Goal: Find specific page/section: Find specific page/section

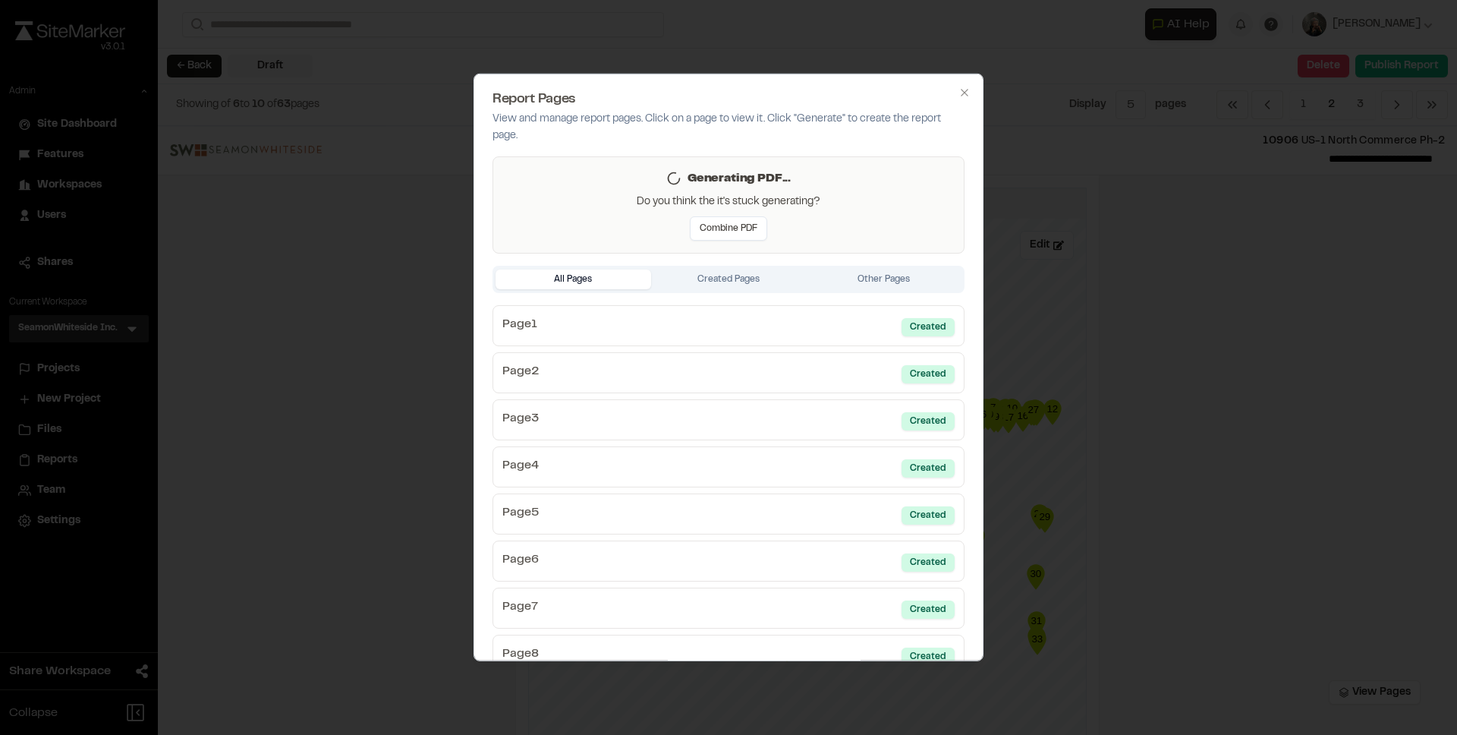
scroll to position [2578, 0]
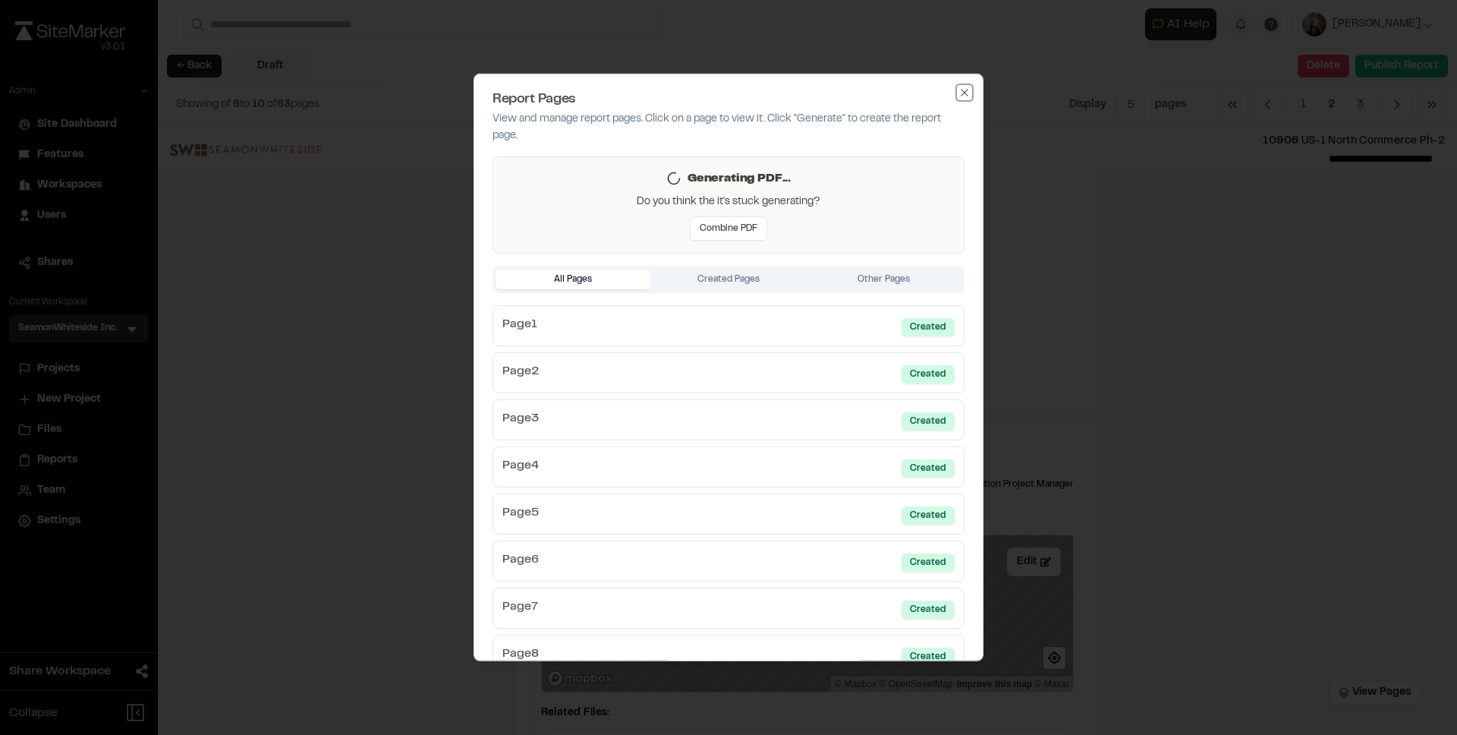
click at [959, 87] on icon "button" at bounding box center [965, 93] width 12 height 12
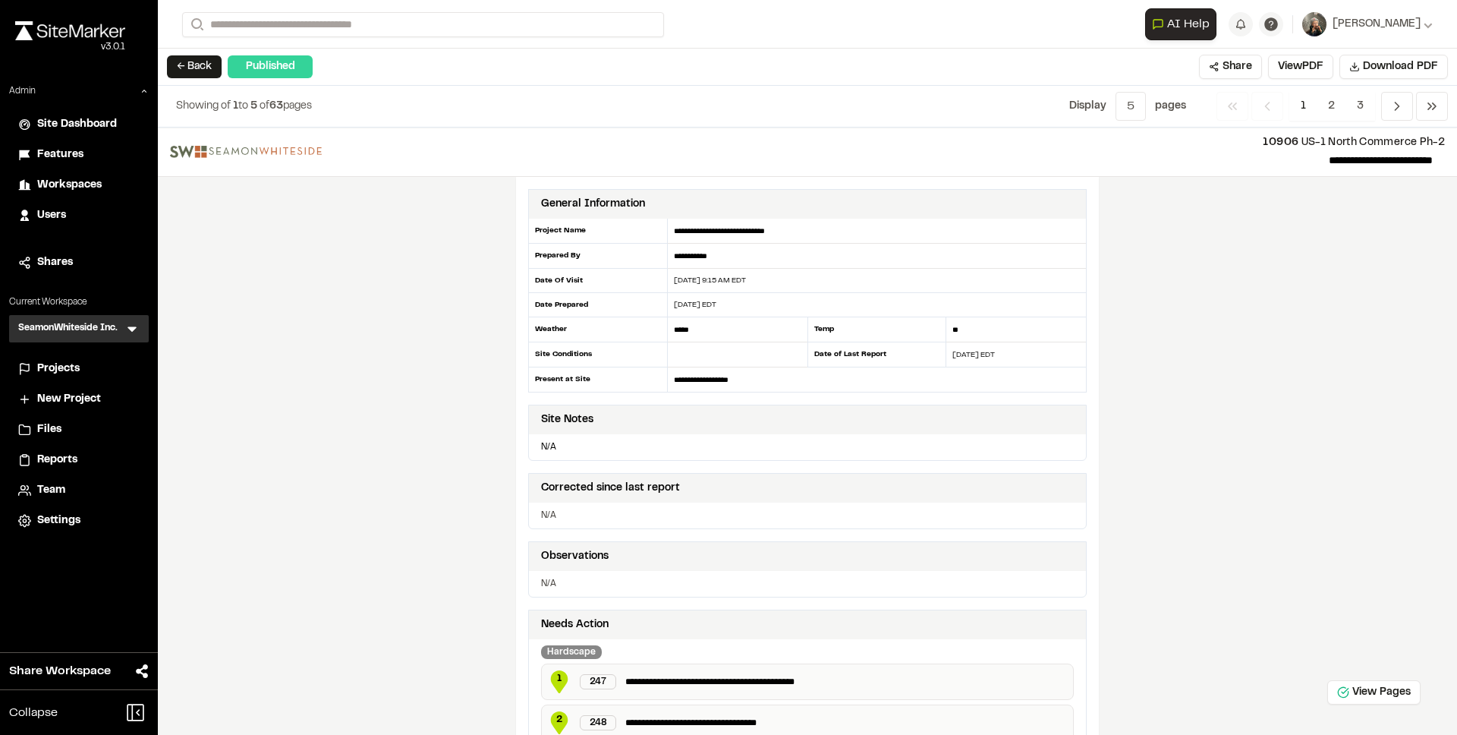
scroll to position [3, 0]
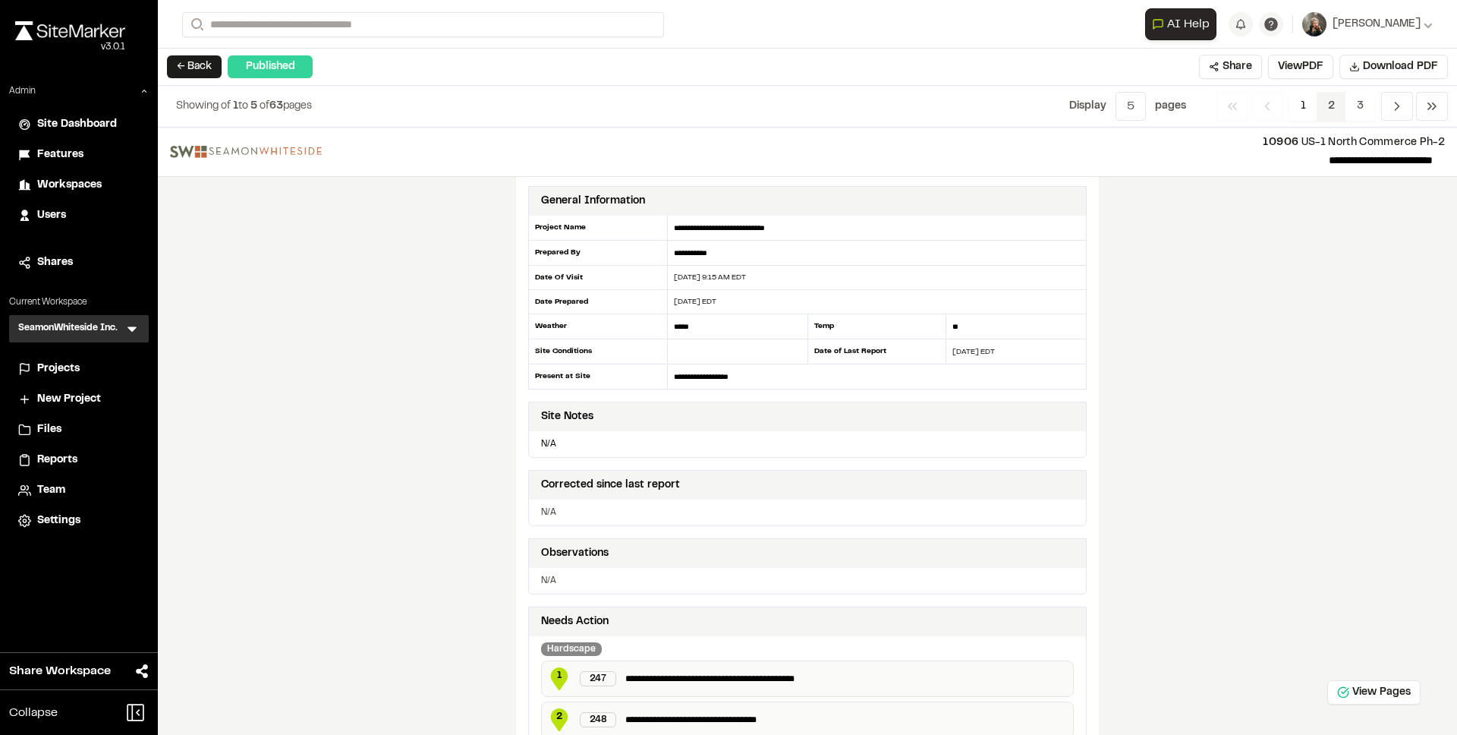
click at [1326, 109] on span "2" at bounding box center [1332, 106] width 30 height 29
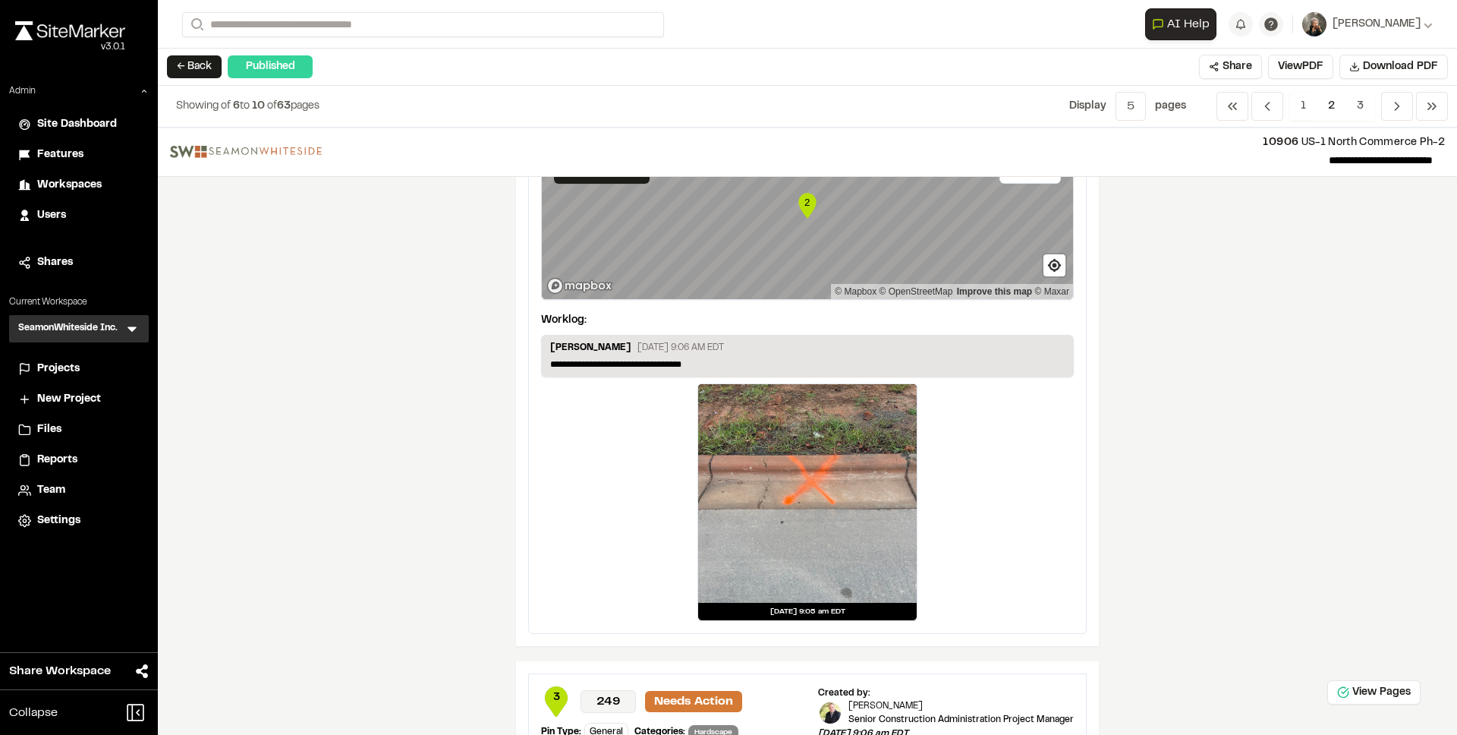
scroll to position [1518, 0]
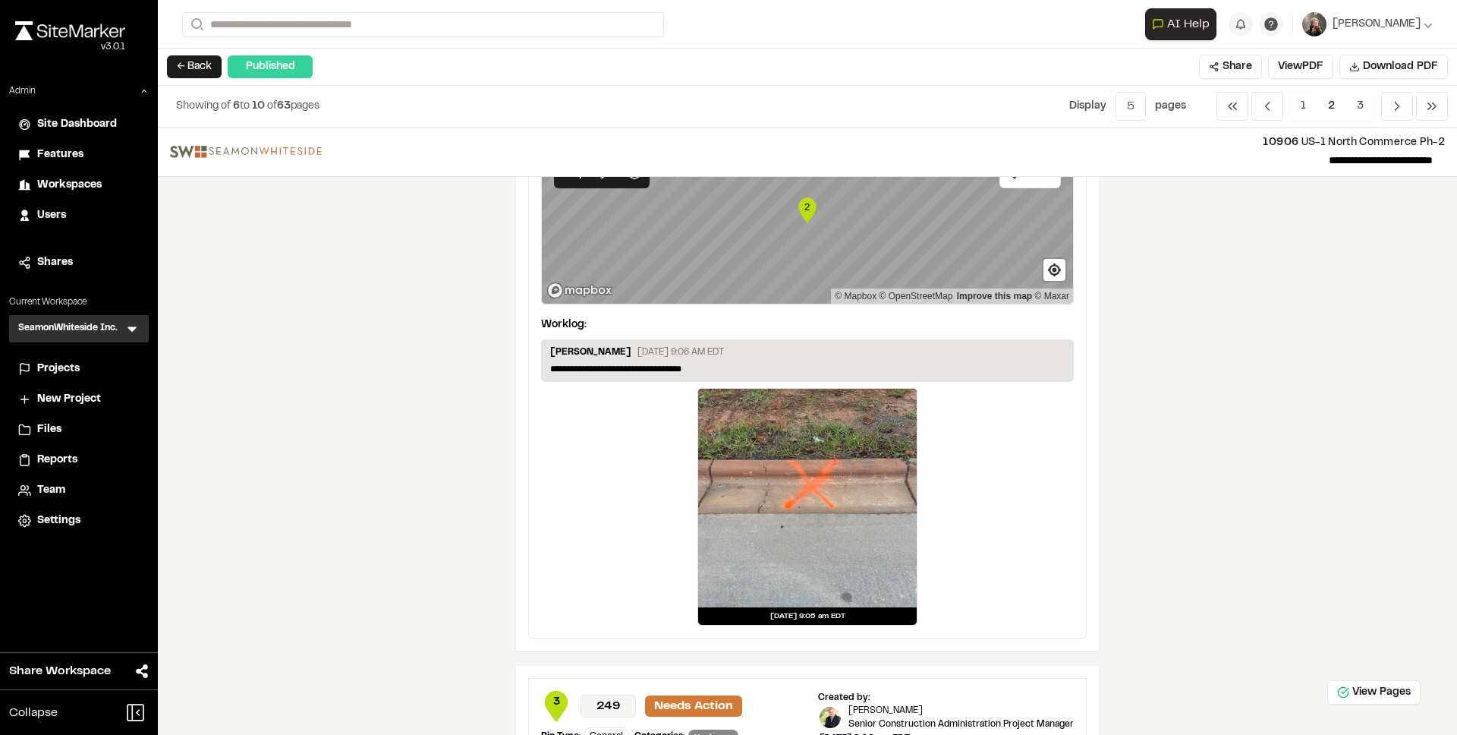
click at [805, 206] on icon "Map marker" at bounding box center [806, 209] width 17 height 25
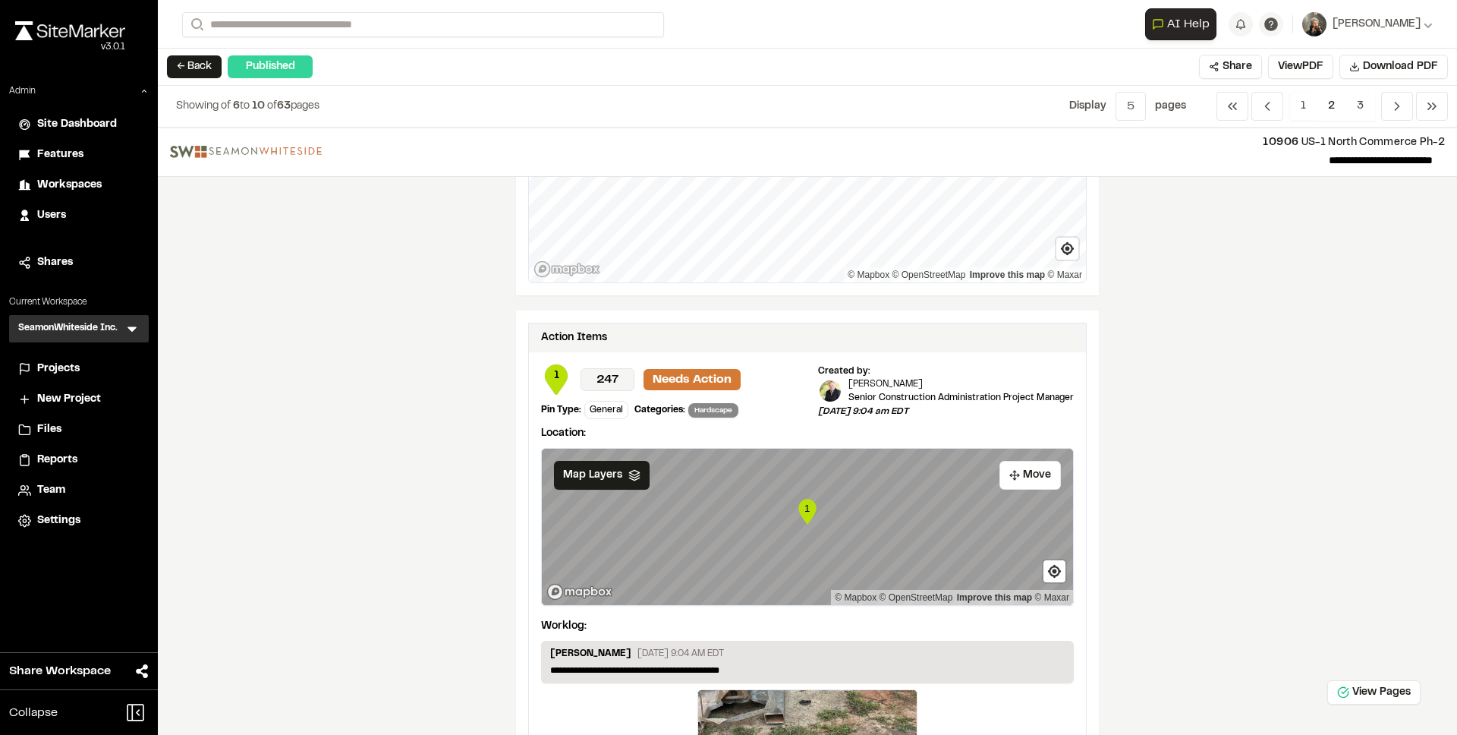
scroll to position [0, 0]
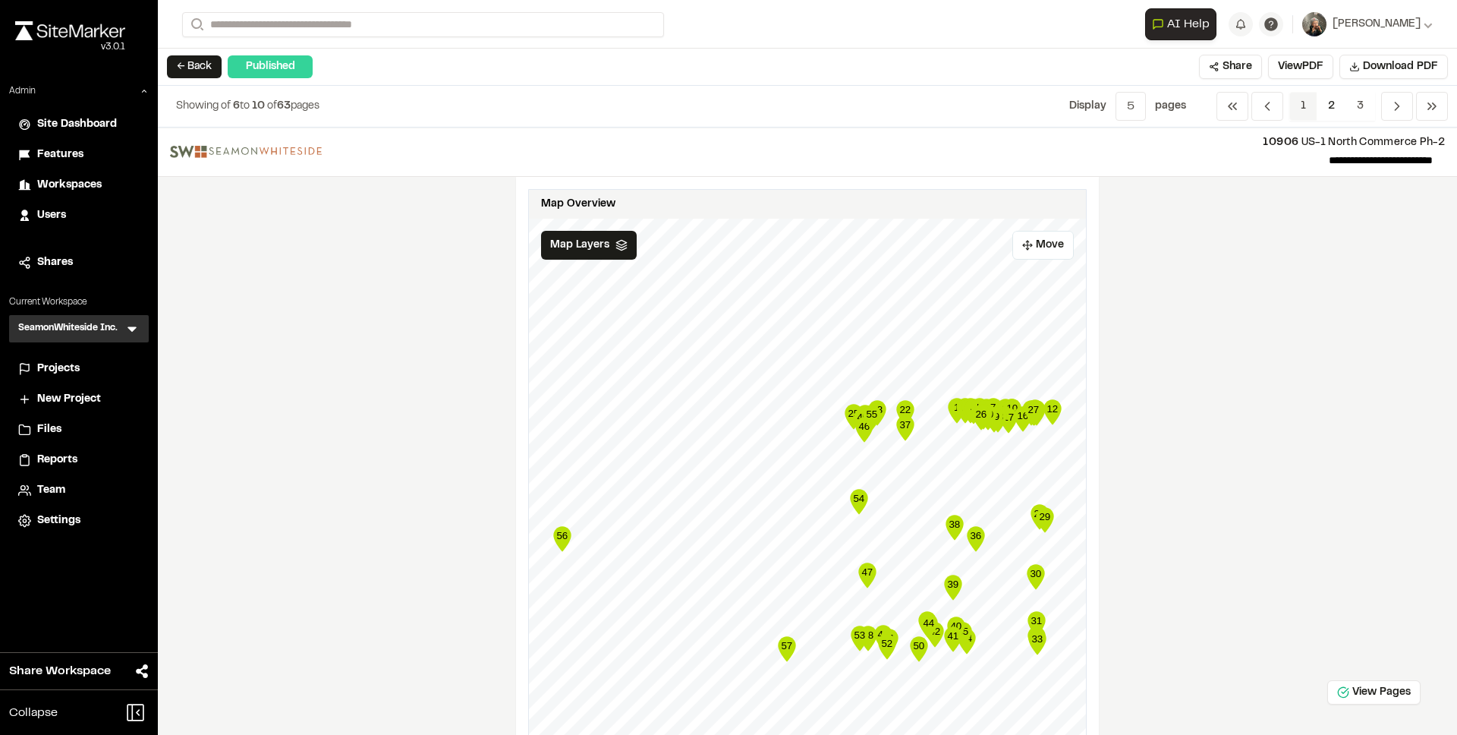
click at [1304, 102] on span "1" at bounding box center [1304, 106] width 28 height 29
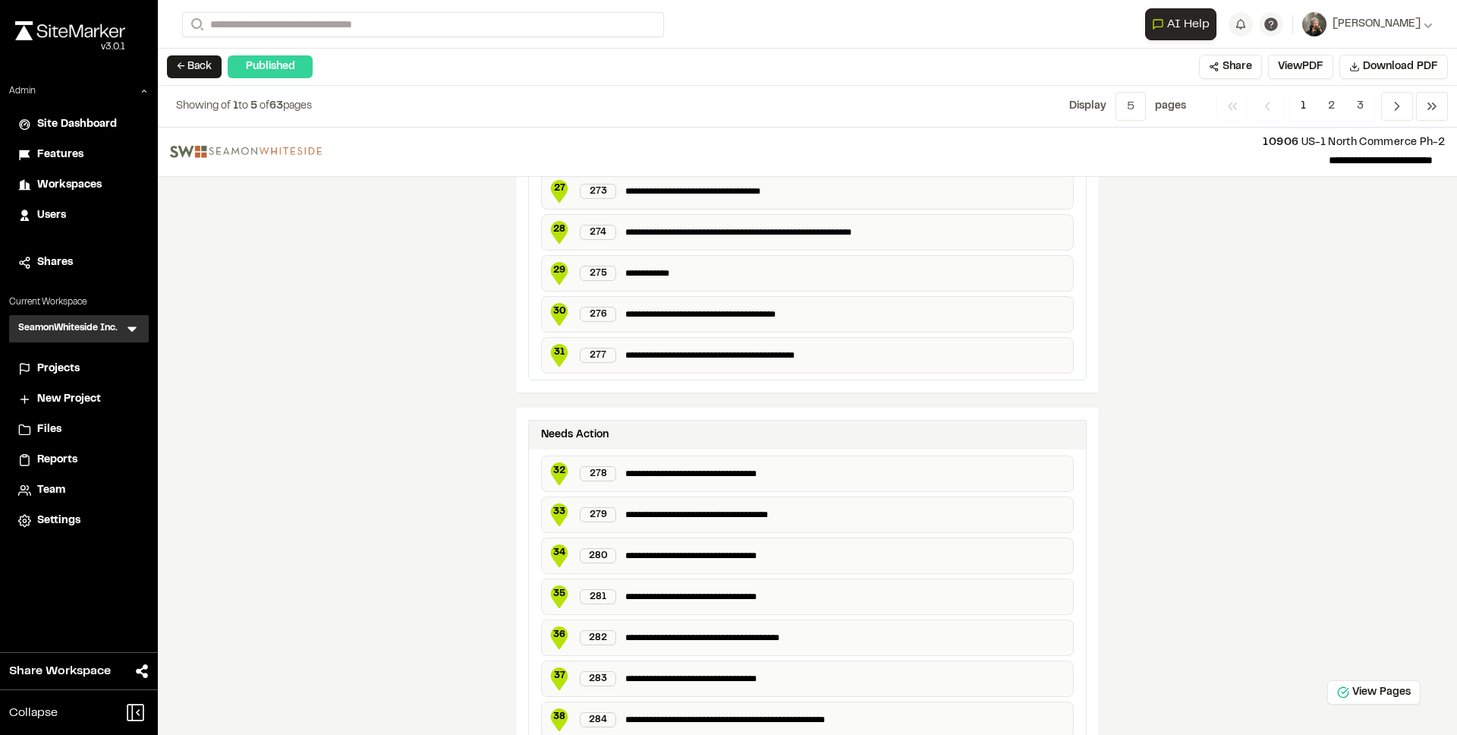
scroll to position [2604, 0]
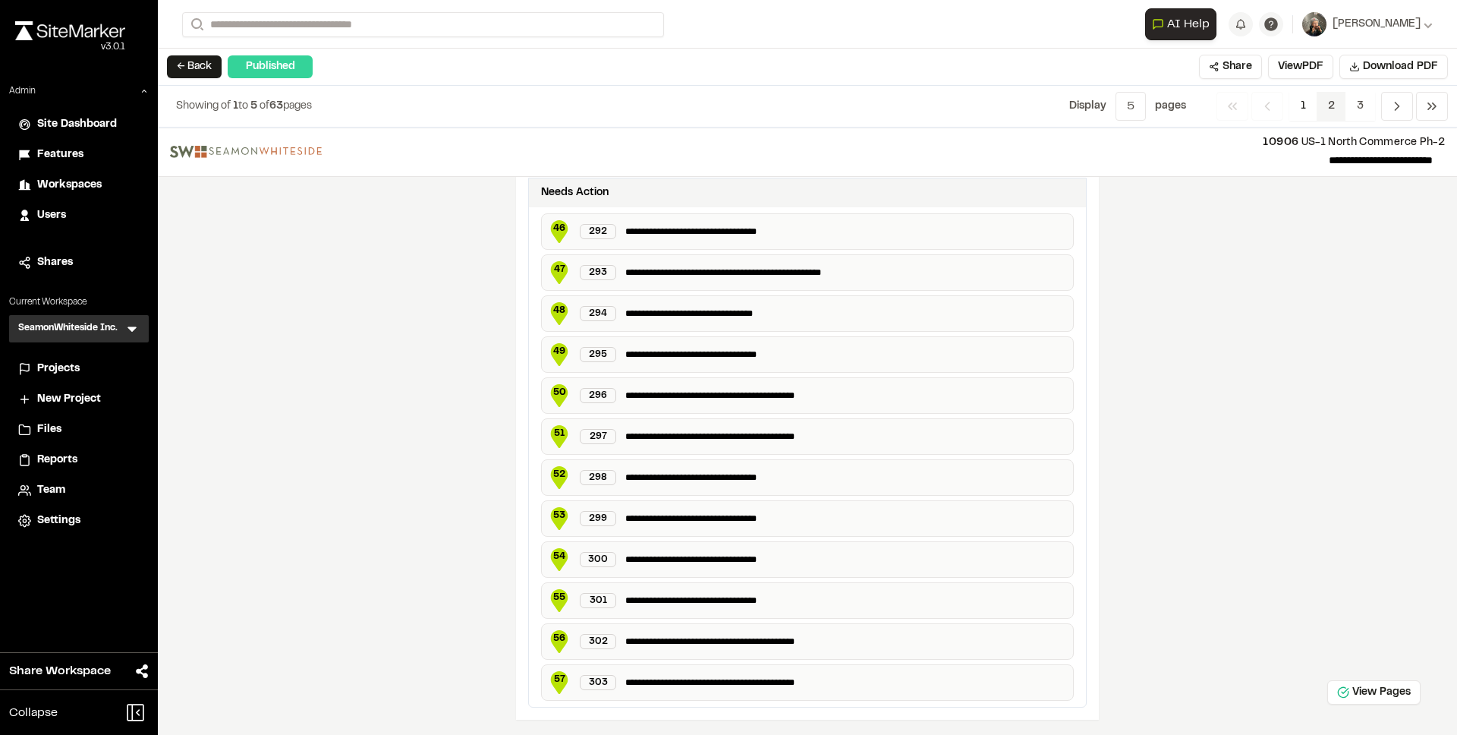
click at [1328, 98] on span "2" at bounding box center [1332, 106] width 30 height 29
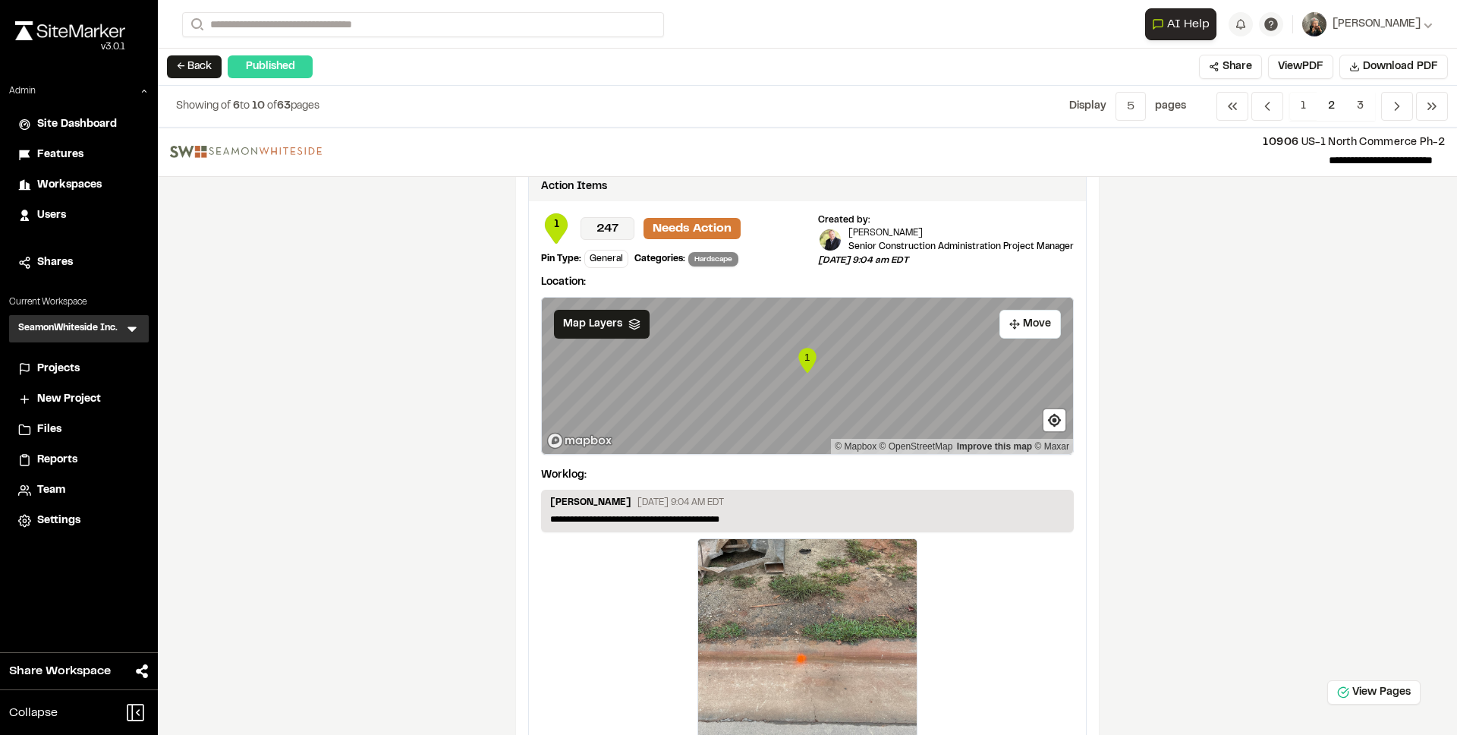
scroll to position [726, 0]
